Goal: Find specific page/section: Find specific page/section

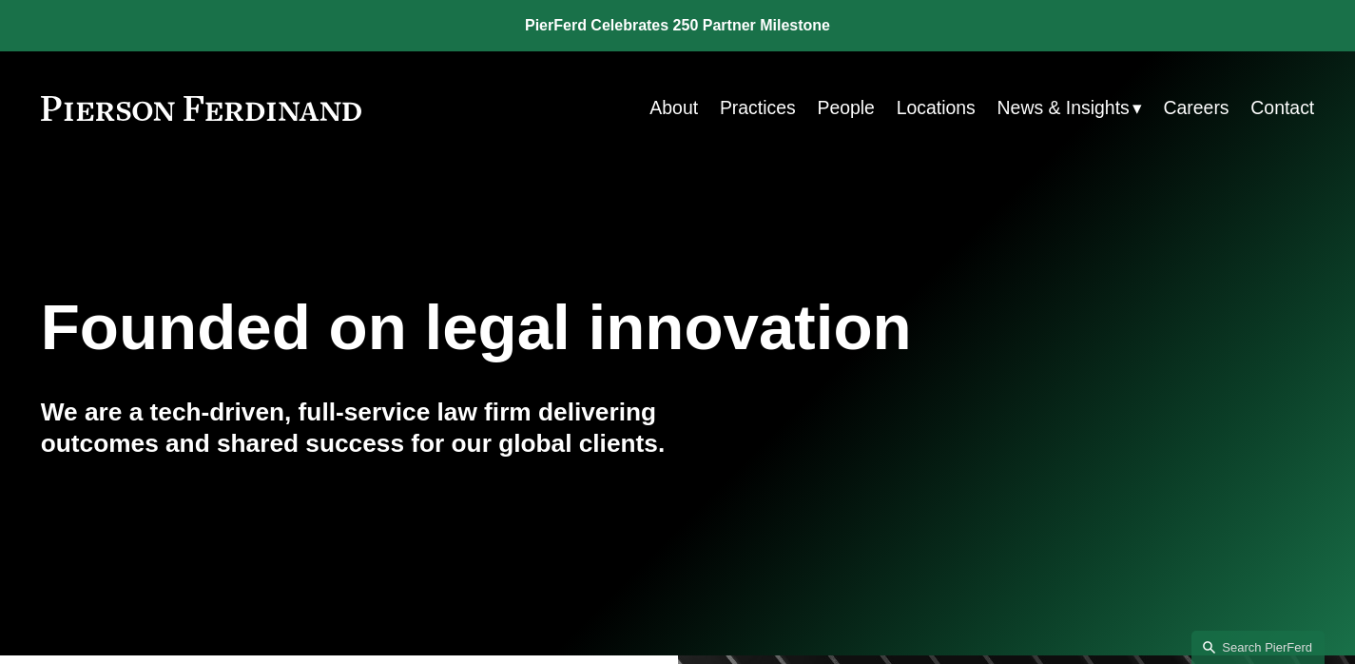
click at [923, 106] on link "Locations" at bounding box center [936, 107] width 79 height 37
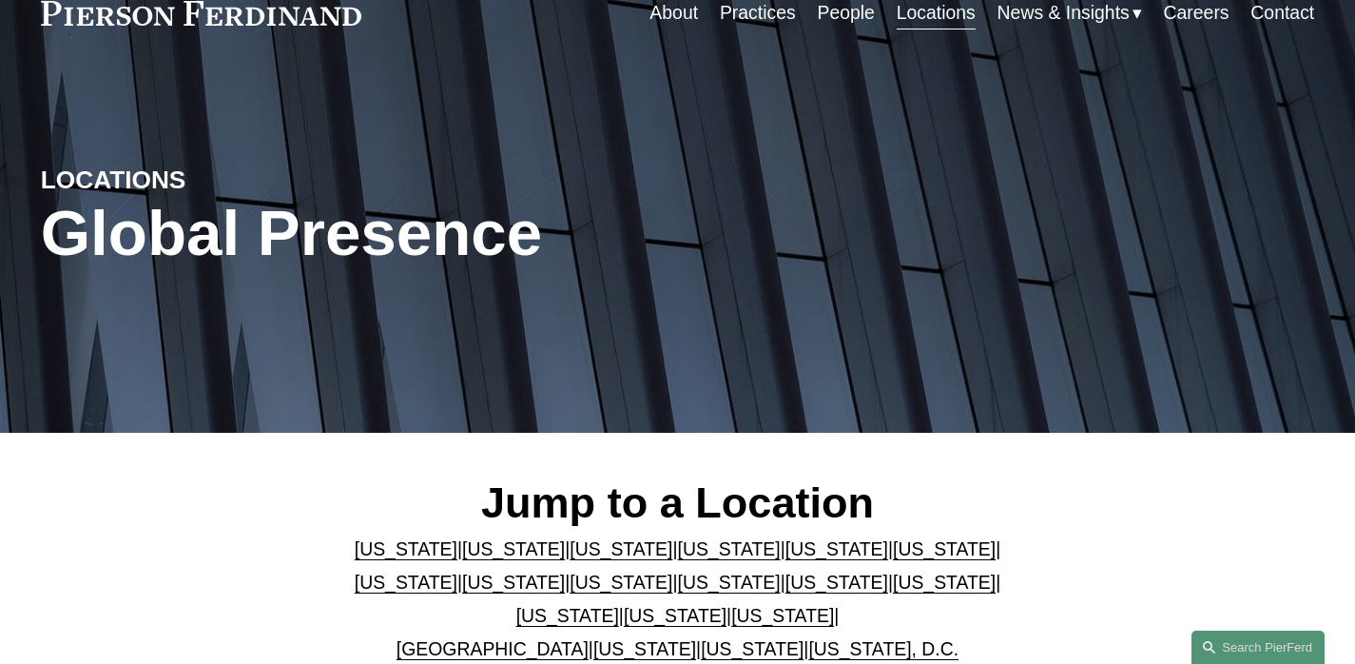
scroll to position [285, 0]
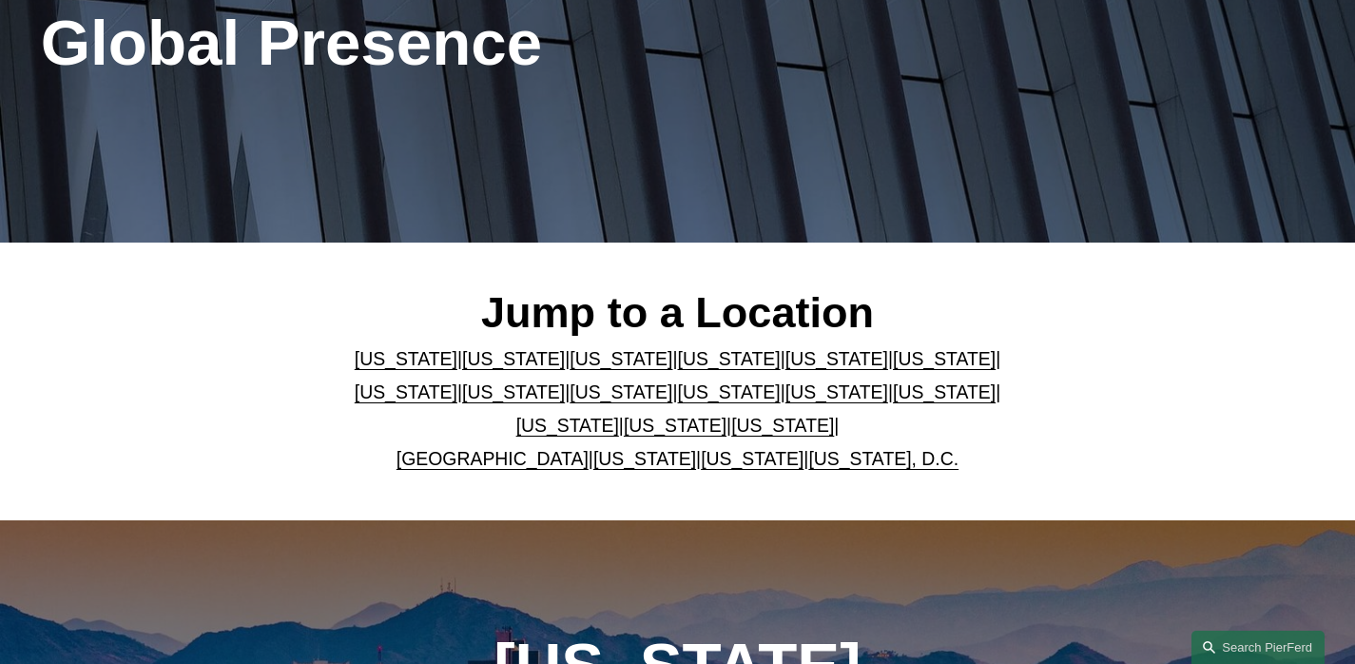
click at [493, 368] on link "[US_STATE]" at bounding box center [513, 358] width 103 height 21
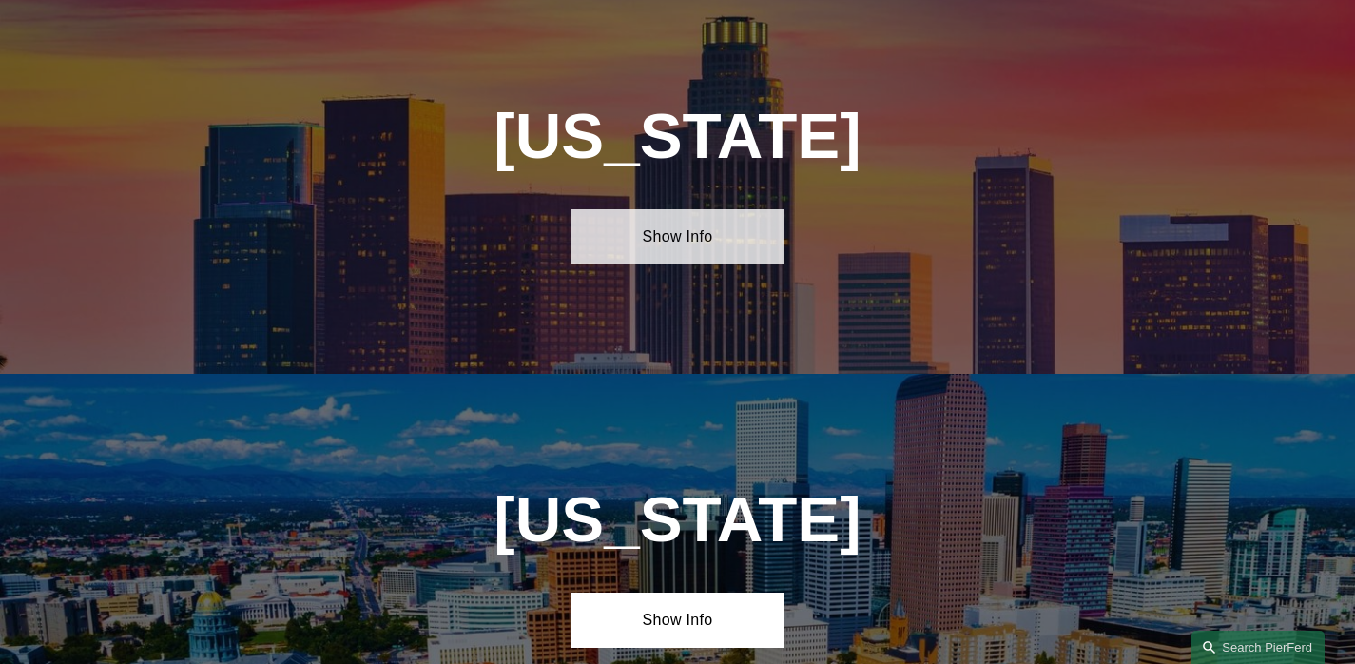
click at [707, 247] on link "Show Info" at bounding box center [677, 236] width 212 height 55
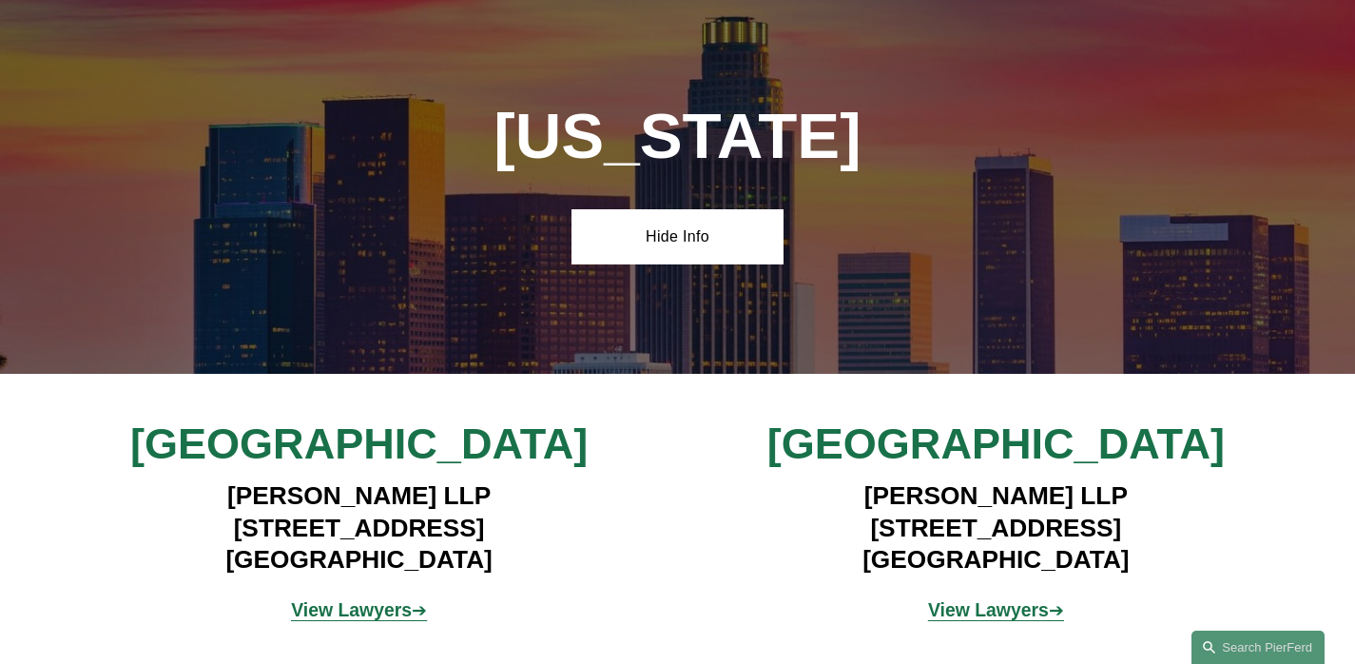
scroll to position [1293, 0]
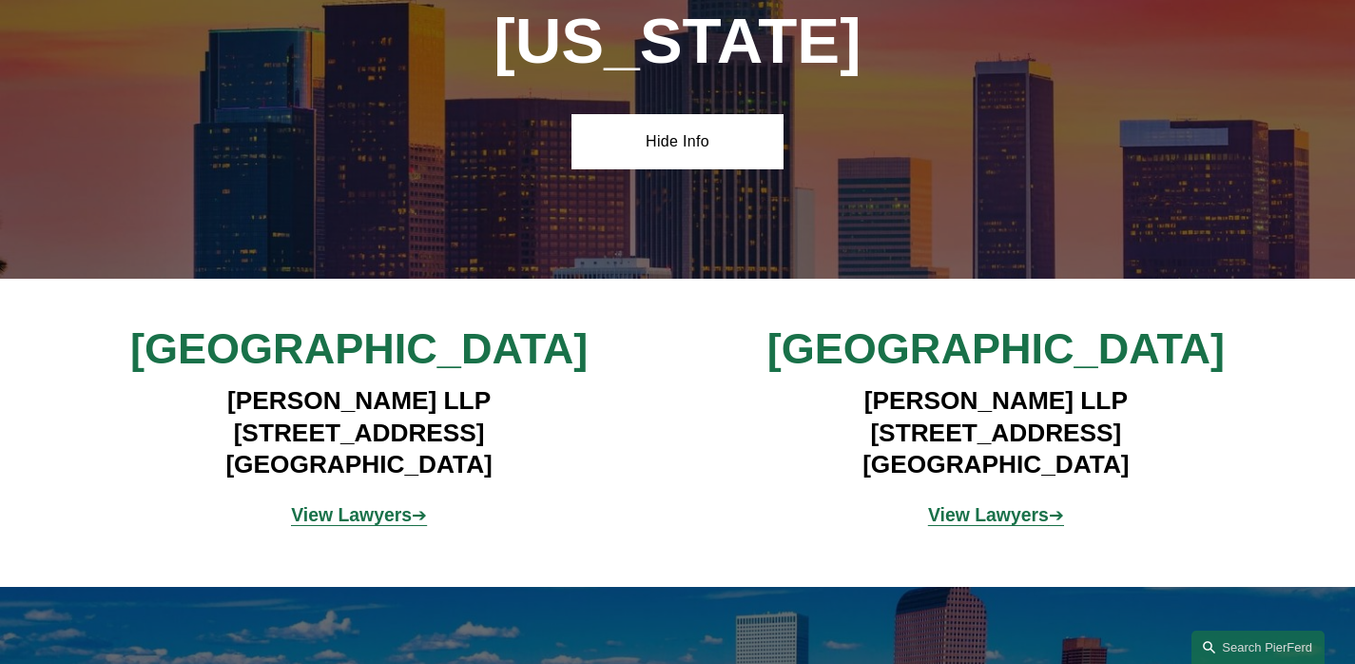
click at [379, 525] on strong "View Lawyers" at bounding box center [351, 514] width 121 height 21
